Goal: Check status

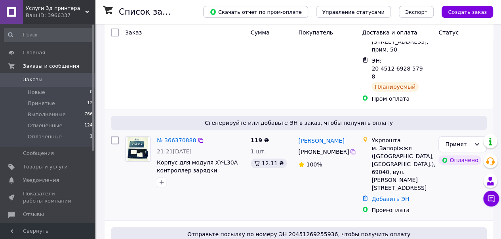
scroll to position [119, 0]
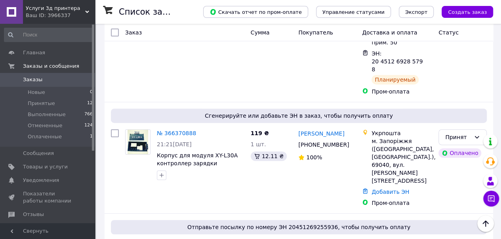
click at [176, 130] on link "№ 366370888" at bounding box center [176, 133] width 39 height 6
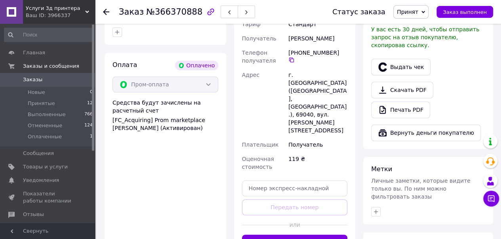
scroll to position [277, 0]
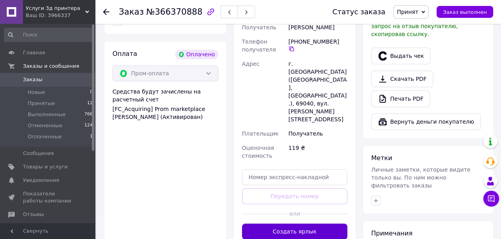
click at [297, 223] on button "Создать ярлык" at bounding box center [295, 231] width 106 height 16
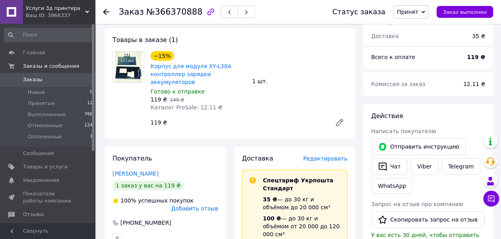
scroll to position [40, 0]
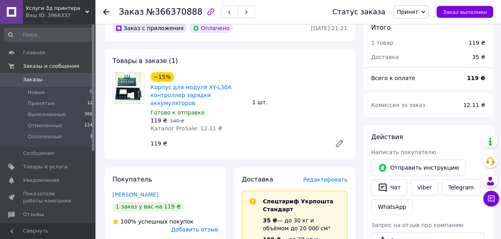
click at [105, 10] on use at bounding box center [106, 12] width 6 height 6
